Goal: Task Accomplishment & Management: Complete application form

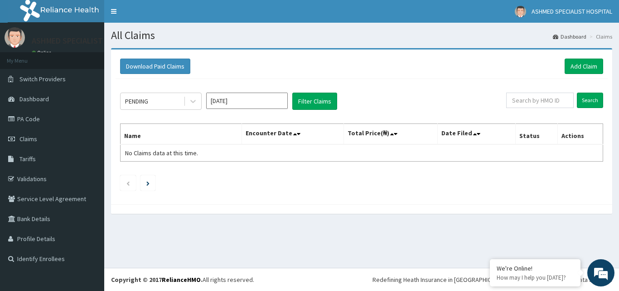
click at [263, 103] on input "Sep 2025" at bounding box center [247, 101] width 82 height 16
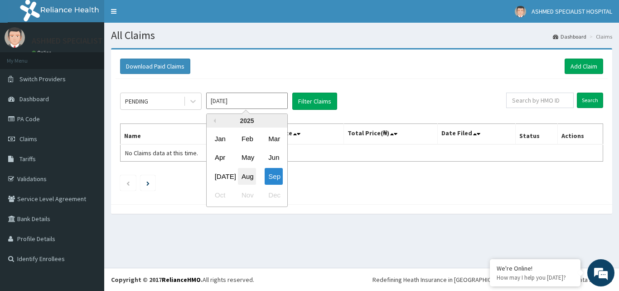
click at [247, 176] on div "Aug" at bounding box center [247, 176] width 18 height 17
type input "Aug 2025"
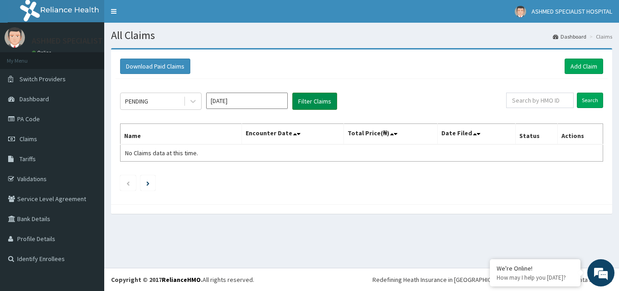
click at [307, 94] on button "Filter Claims" at bounding box center [315, 101] width 45 height 17
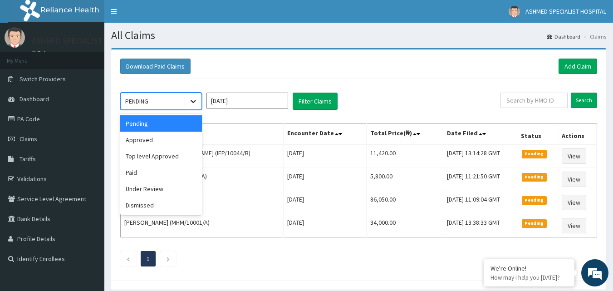
click at [191, 103] on icon at bounding box center [193, 101] width 9 height 9
click at [167, 141] on div "Approved" at bounding box center [161, 140] width 82 height 16
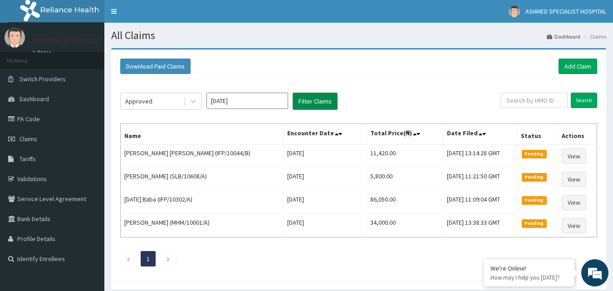
click at [312, 102] on button "Filter Claims" at bounding box center [315, 101] width 45 height 17
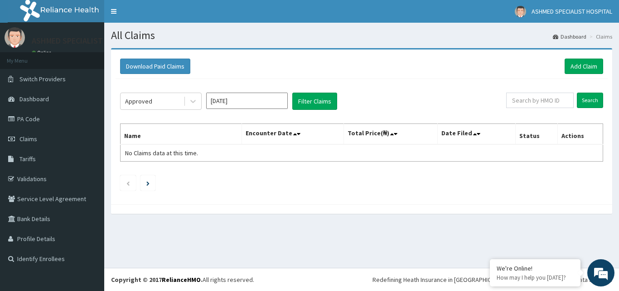
click at [115, 129] on div "Download Paid Claims Add Claim × Note you can only download claims within a max…" at bounding box center [362, 126] width 502 height 155
click at [191, 100] on icon at bounding box center [193, 101] width 9 height 9
click at [317, 99] on button "Filter Claims" at bounding box center [315, 101] width 45 height 17
click at [24, 135] on span "Claims" at bounding box center [29, 139] width 18 height 8
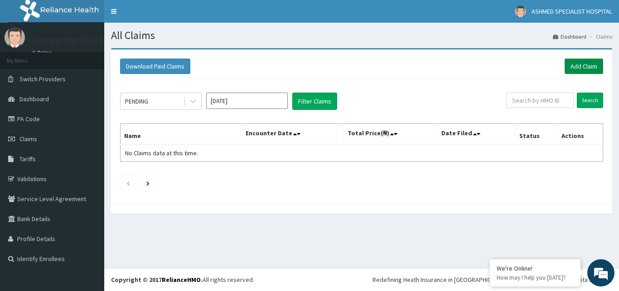
click at [582, 65] on link "Add Claim" at bounding box center [584, 66] width 39 height 15
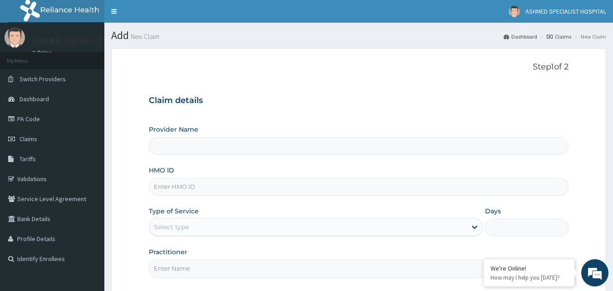
type input "ASHMED SPECIALIST HOSPITAL"
click at [196, 189] on input "HMO ID" at bounding box center [359, 187] width 420 height 18
click at [186, 185] on input "DCG/10073/A" at bounding box center [359, 187] width 420 height 18
click at [186, 185] on input "DCG/1007/A" at bounding box center [359, 187] width 420 height 18
type input "DCG/10072/A"
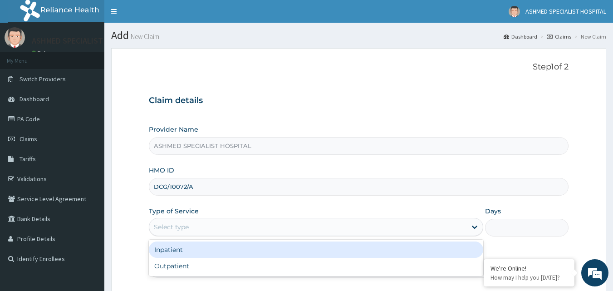
click at [193, 229] on div "Select type" at bounding box center [307, 226] width 317 height 15
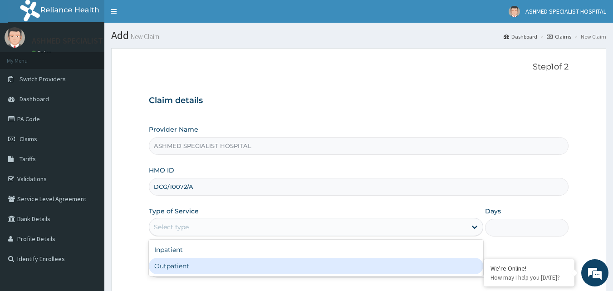
click at [186, 268] on div "Outpatient" at bounding box center [316, 266] width 334 height 16
type input "1"
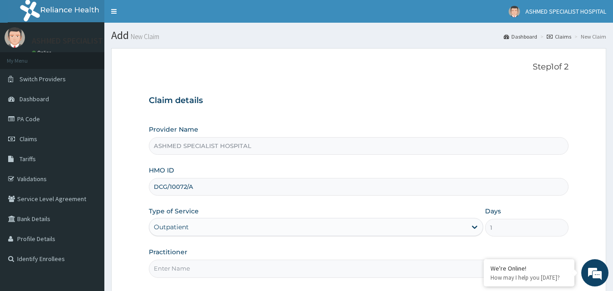
click at [170, 268] on input "Practitioner" at bounding box center [359, 268] width 420 height 18
type input "DR [PERSON_NAME]"
click at [459, 248] on div "Practitioner DR [PERSON_NAME]" at bounding box center [359, 262] width 420 height 30
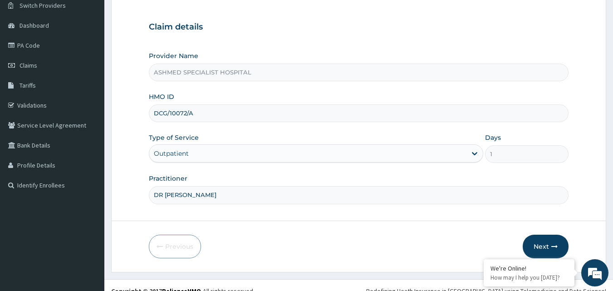
scroll to position [85, 0]
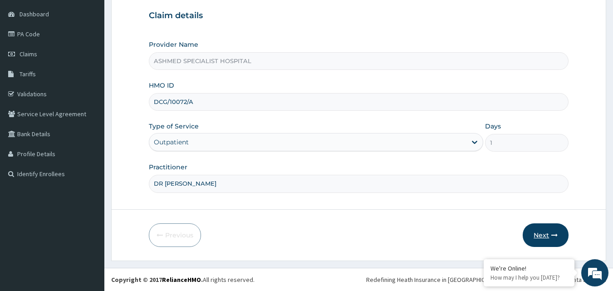
click at [542, 230] on button "Next" at bounding box center [545, 235] width 46 height 24
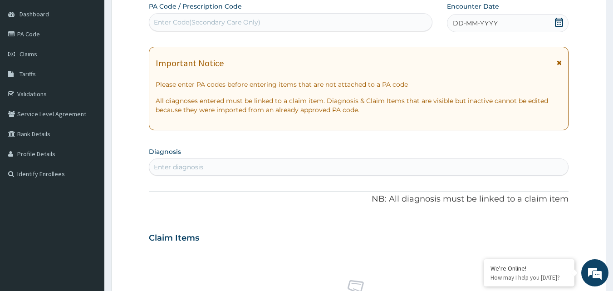
click at [557, 20] on icon at bounding box center [559, 22] width 8 height 9
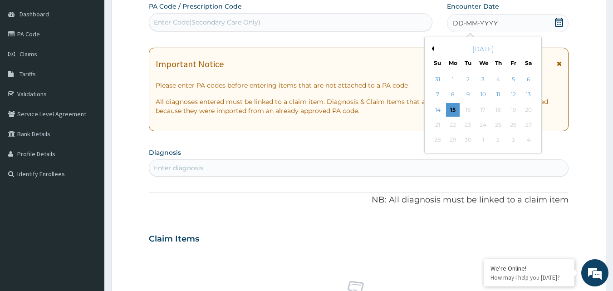
click at [434, 48] on div "[DATE]" at bounding box center [482, 48] width 109 height 9
click at [431, 49] on button "Previous Month" at bounding box center [431, 48] width 5 height 5
click at [513, 124] on div "22" at bounding box center [513, 125] width 14 height 14
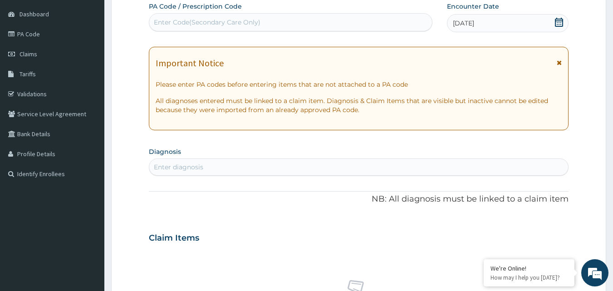
click at [559, 20] on icon at bounding box center [559, 22] width 8 height 9
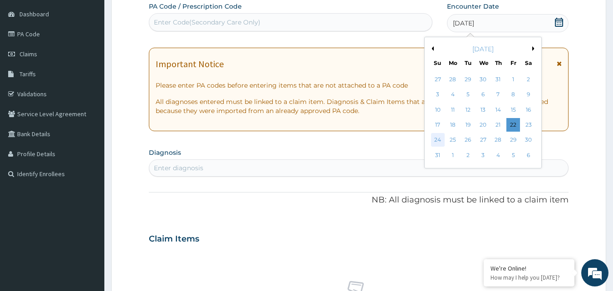
click at [436, 142] on div "24" at bounding box center [438, 140] width 14 height 14
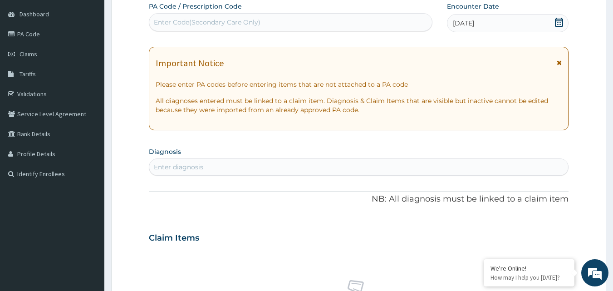
drag, startPoint x: 219, startPoint y: 175, endPoint x: 208, endPoint y: 171, distance: 11.5
click at [208, 171] on div "Enter diagnosis" at bounding box center [359, 166] width 420 height 17
click at [200, 166] on div "Enter diagnosis" at bounding box center [178, 166] width 49 height 9
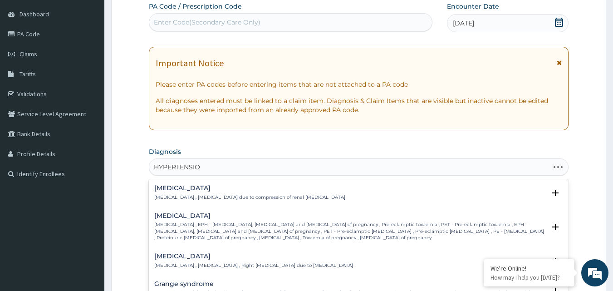
type input "HYPERTENSION"
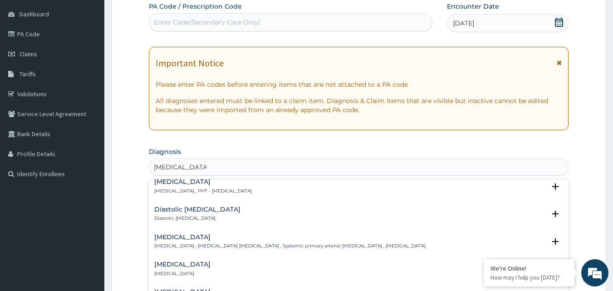
scroll to position [739, 0]
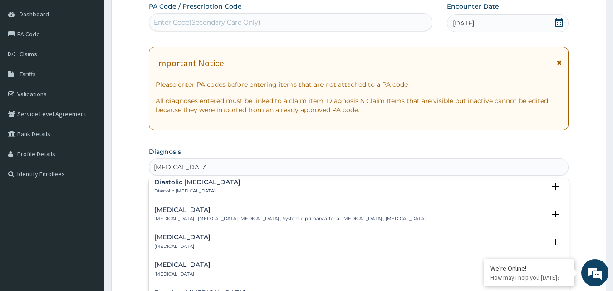
click at [199, 206] on h4 "Essential hypertension" at bounding box center [289, 209] width 271 height 7
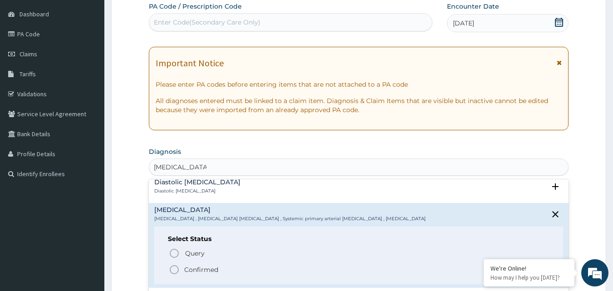
click at [174, 264] on icon "status option filled" at bounding box center [174, 269] width 11 height 11
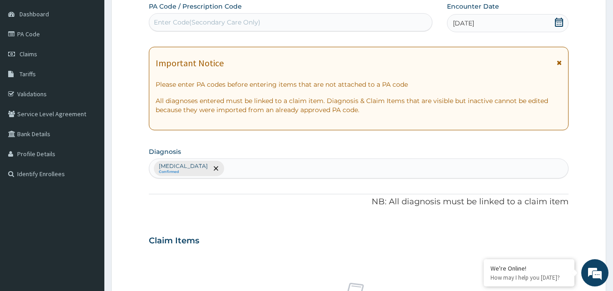
click at [137, 214] on form "Step 2 of 2 PA Code / Prescription Code Enter Code(Secondary Care Only) Encount…" at bounding box center [358, 250] width 495 height 575
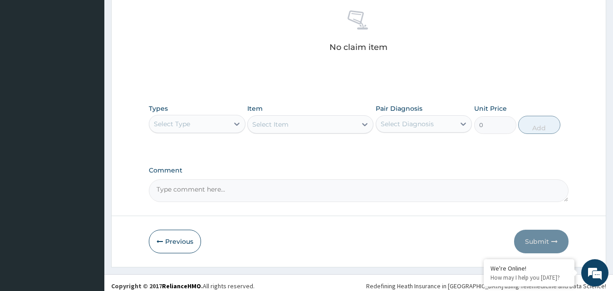
scroll to position [363, 0]
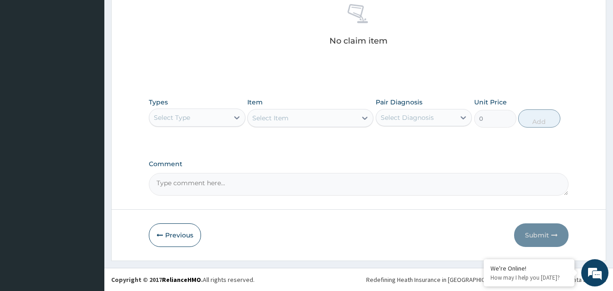
click at [190, 114] on div "Select Type" at bounding box center [172, 117] width 36 height 9
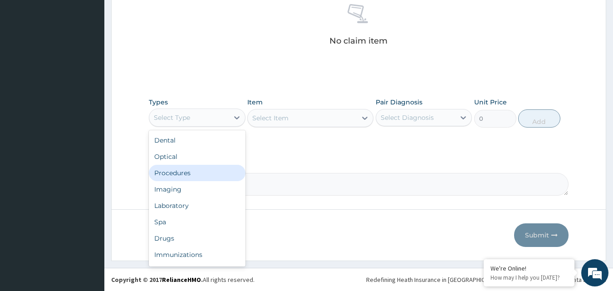
click at [171, 172] on div "Procedures" at bounding box center [197, 173] width 97 height 16
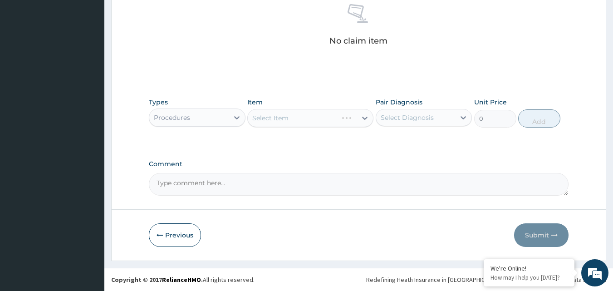
click at [277, 116] on div "Select Item" at bounding box center [310, 118] width 126 height 18
click at [270, 117] on div "Select Item" at bounding box center [310, 118] width 126 height 18
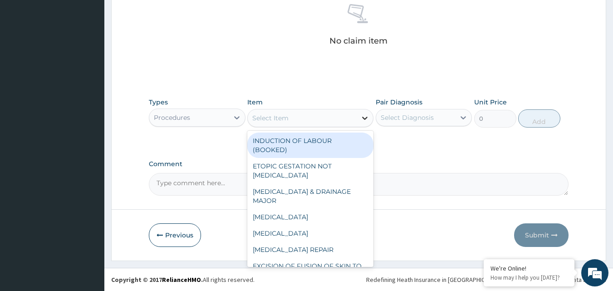
click at [366, 117] on icon at bounding box center [364, 117] width 9 height 9
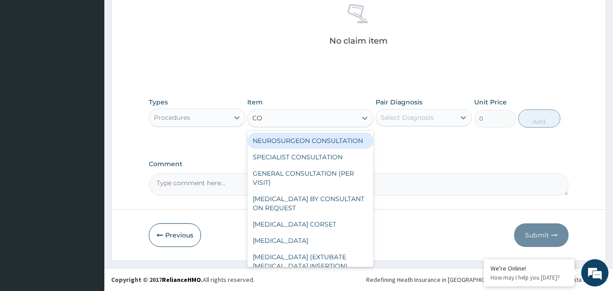
type input "CON"
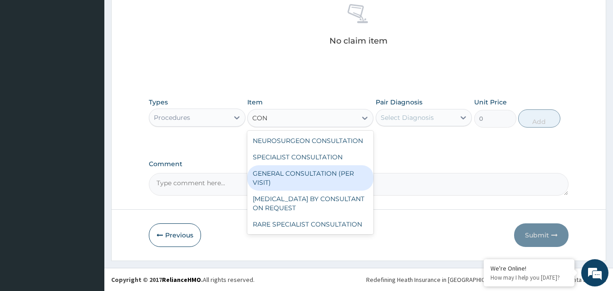
click at [316, 174] on div "GENERAL CONSULTATION (PER VISIT)" at bounding box center [310, 177] width 126 height 25
type input "2000"
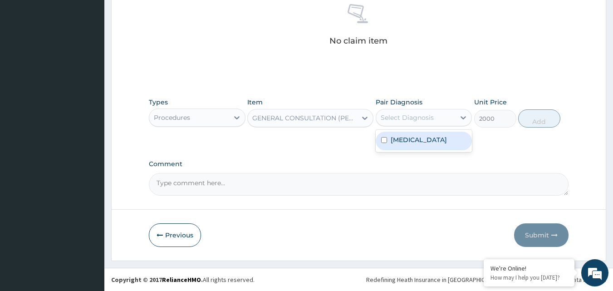
click at [410, 116] on div "Select Diagnosis" at bounding box center [406, 117] width 53 height 9
click at [384, 140] on input "checkbox" at bounding box center [384, 140] width 6 height 6
checkbox input "true"
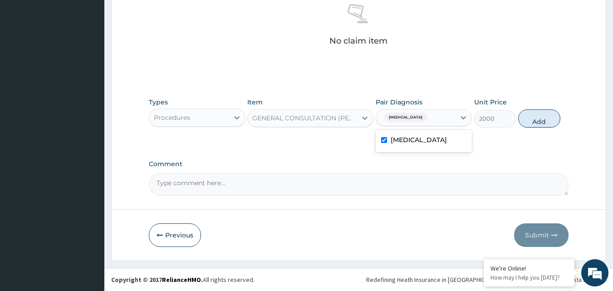
click at [190, 185] on textarea "Comment" at bounding box center [359, 184] width 420 height 23
click at [196, 180] on textarea "Comment" at bounding box center [359, 184] width 420 height 23
click at [213, 112] on div "Procedures" at bounding box center [188, 117] width 79 height 15
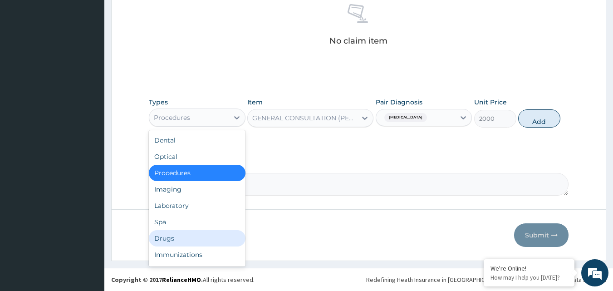
click at [179, 236] on div "Drugs" at bounding box center [197, 238] width 97 height 16
type input "0"
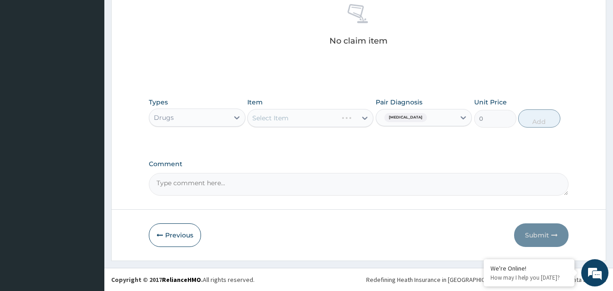
click at [272, 116] on div "Select Item" at bounding box center [310, 118] width 126 height 18
click at [271, 117] on div "Select Item" at bounding box center [310, 118] width 126 height 18
click at [282, 117] on div "Select Item" at bounding box center [310, 118] width 126 height 18
click at [320, 115] on div "Select Item" at bounding box center [302, 118] width 109 height 15
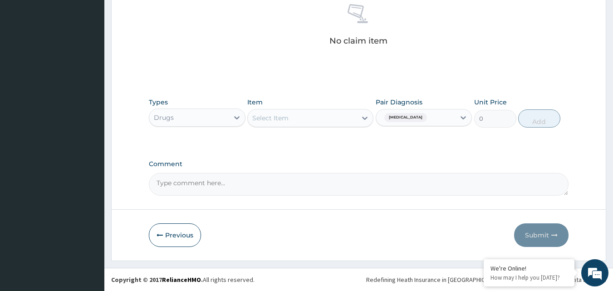
click at [320, 115] on div "Select Item" at bounding box center [302, 118] width 109 height 15
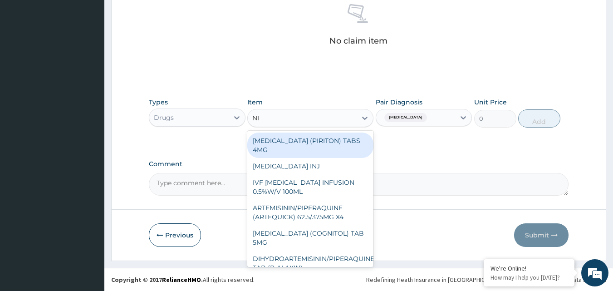
type input "NIF"
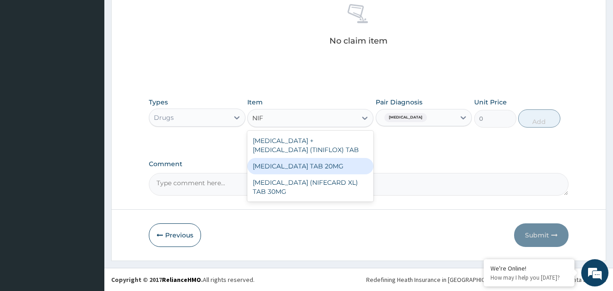
click at [314, 164] on div "NIFEDIPINE TAB 20MG" at bounding box center [310, 166] width 126 height 16
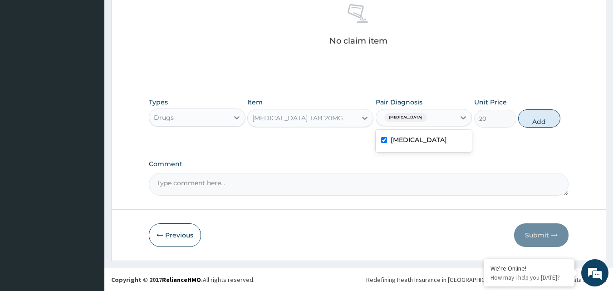
click at [409, 117] on span "Essential hypertension" at bounding box center [405, 117] width 43 height 9
click at [533, 117] on button "Add" at bounding box center [539, 118] width 42 height 18
type input "0"
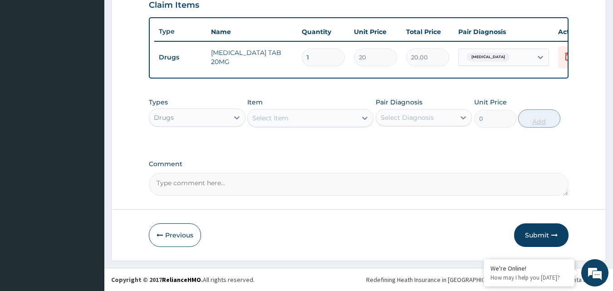
scroll to position [327, 0]
type input "0.00"
type input "7"
type input "140.00"
type input "0.00"
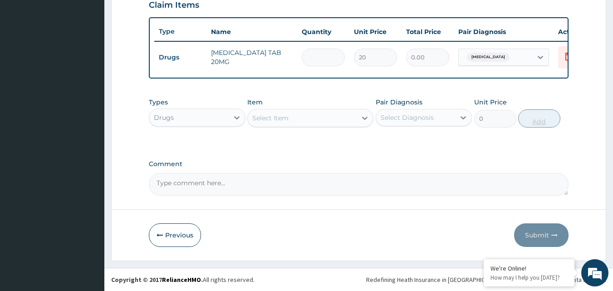
type input "2"
type input "40.00"
type input "28"
type input "560.00"
type input "2"
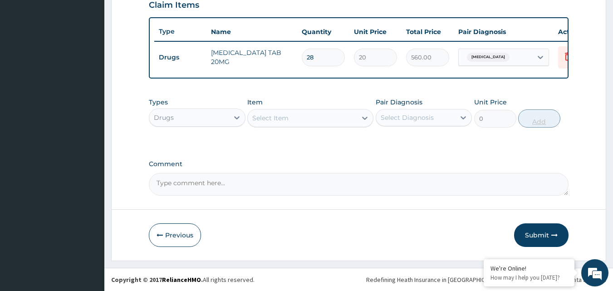
type input "40.00"
type input "0.00"
type input "3"
type input "60.00"
type input "30"
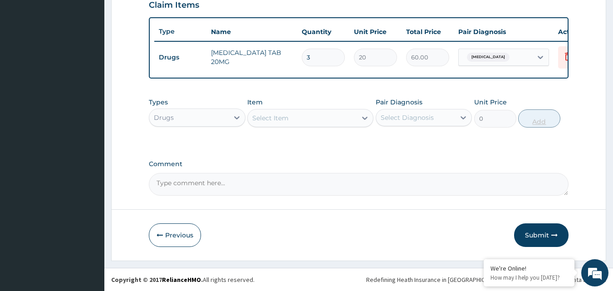
type input "600.00"
type input "30"
click at [454, 93] on div "Types Drugs Item Select Item Pair Diagnosis Select Diagnosis Unit Price 0 Add" at bounding box center [359, 112] width 420 height 39
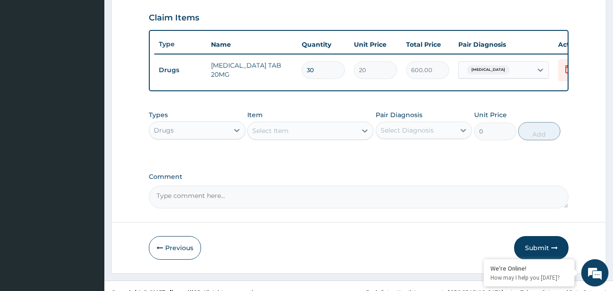
scroll to position [309, 0]
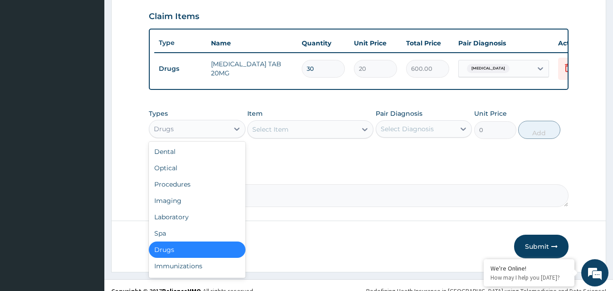
click at [170, 133] on div "Drugs" at bounding box center [164, 128] width 20 height 9
click at [179, 189] on div "Procedures" at bounding box center [197, 184] width 97 height 16
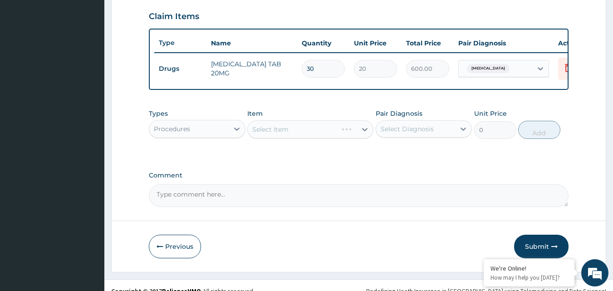
click at [292, 137] on div "Select Item" at bounding box center [310, 129] width 126 height 18
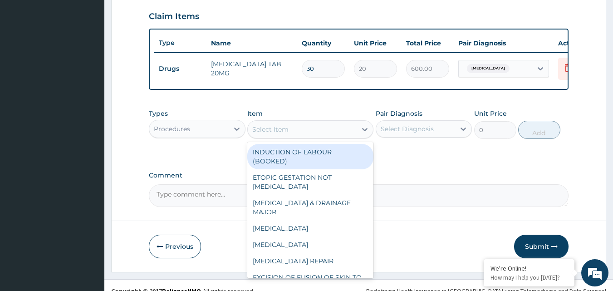
click at [264, 134] on div "Select Item" at bounding box center [270, 129] width 36 height 9
type input "15000"
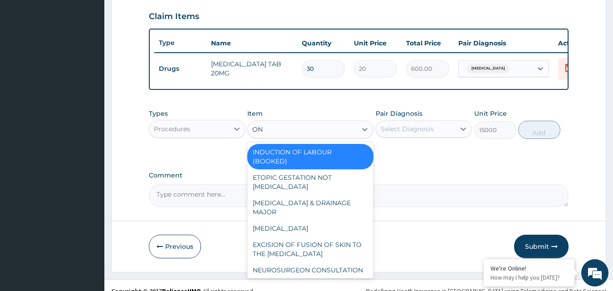
type input "O"
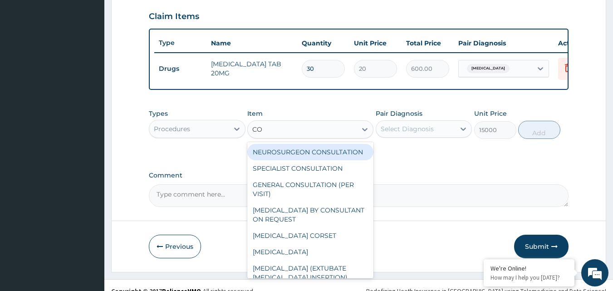
type input "CON"
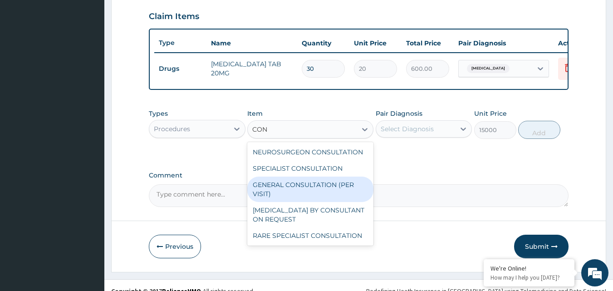
click at [293, 191] on div "GENERAL CONSULTATION (PER VISIT)" at bounding box center [310, 188] width 126 height 25
type input "2000"
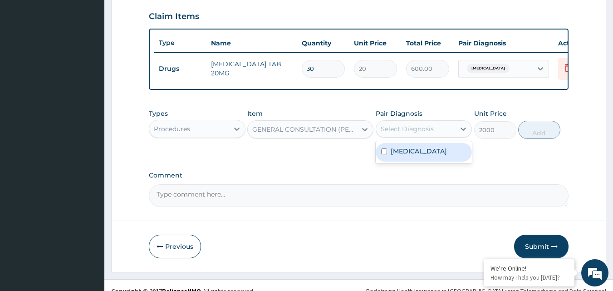
click at [404, 133] on div "Select Diagnosis" at bounding box center [406, 128] width 53 height 9
click at [402, 156] on label "Essential hypertension" at bounding box center [418, 150] width 56 height 9
checkbox input "true"
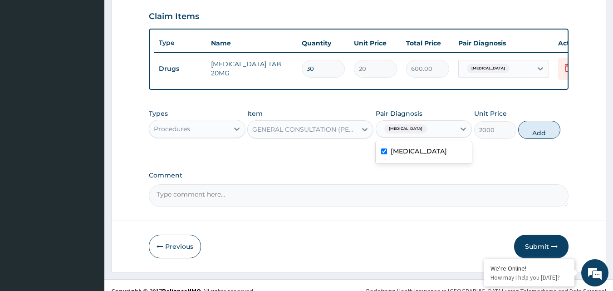
click at [539, 133] on button "Add" at bounding box center [539, 130] width 42 height 18
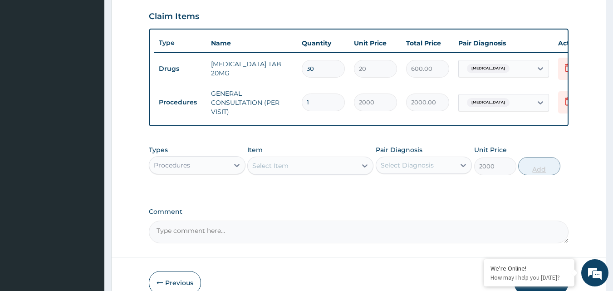
type input "0"
click at [532, 212] on div "PA Code / Prescription Code Enter Code(Secondary Care Only) Encounter Date 24-0…" at bounding box center [359, 10] width 420 height 465
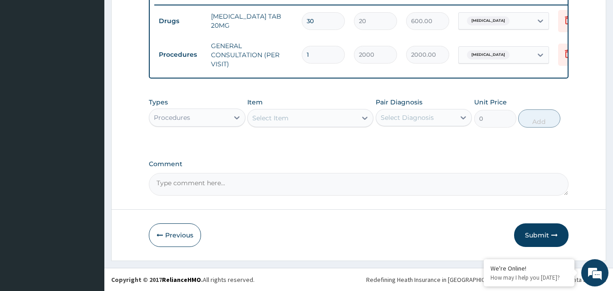
scroll to position [363, 0]
click at [539, 235] on button "Submit" at bounding box center [541, 235] width 54 height 24
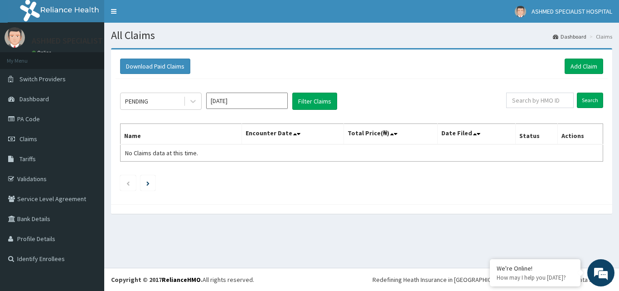
click at [619, 106] on div "Download Paid Claims Add Claim × Note you can only download claims within a max…" at bounding box center [361, 135] width 515 height 175
